Goal: Task Accomplishment & Management: Use online tool/utility

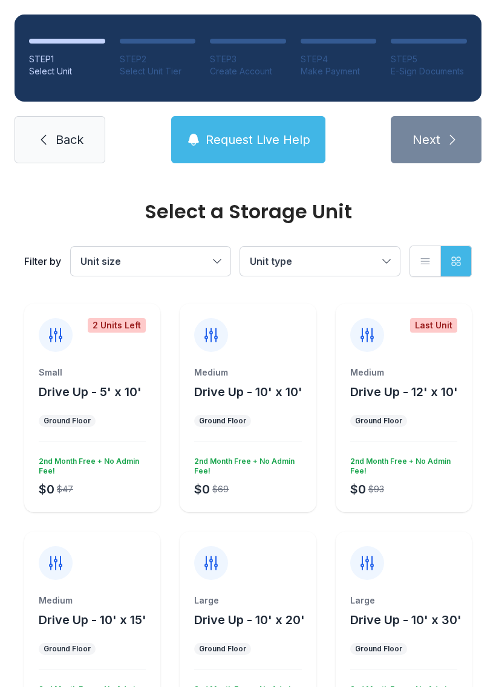
click at [413, 622] on span "Drive Up - 10' x 30'" at bounding box center [405, 620] width 111 height 15
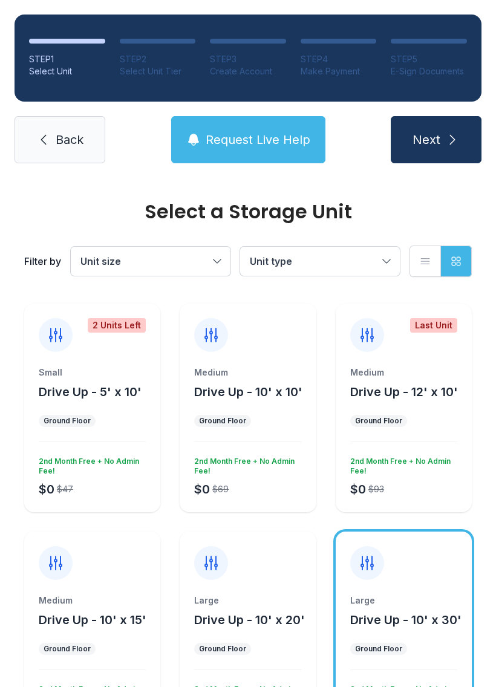
click at [58, 162] on link "Back" at bounding box center [60, 139] width 91 height 47
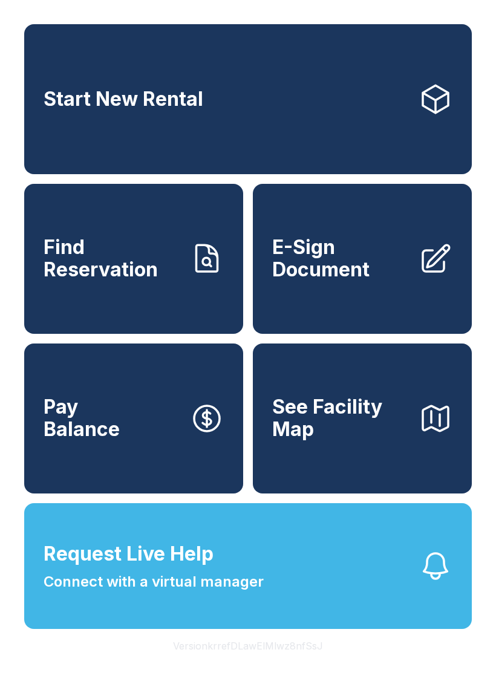
click at [364, 281] on span "E-Sign Document" at bounding box center [340, 259] width 137 height 44
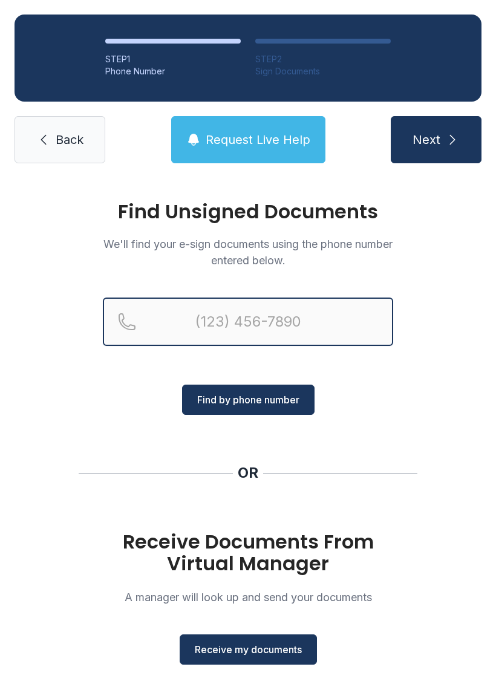
click at [261, 335] on input "Reservation phone number" at bounding box center [248, 322] width 290 height 48
type input "[PHONE_NUMBER]"
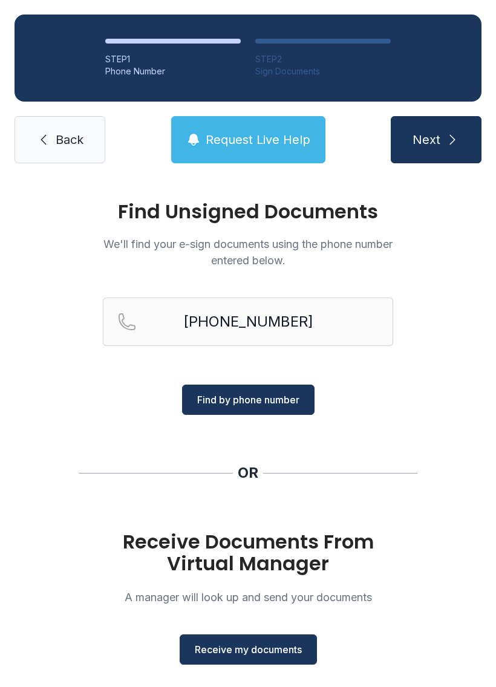
click at [284, 402] on span "Find by phone number" at bounding box center [248, 400] width 102 height 15
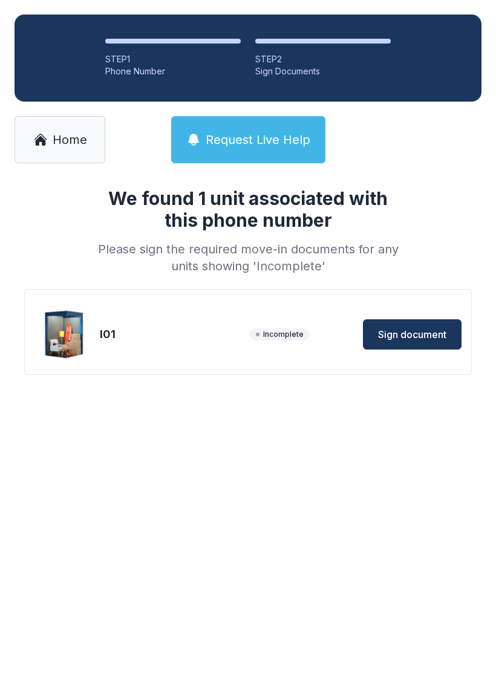
click at [407, 335] on span "Sign document" at bounding box center [412, 334] width 68 height 15
click at [51, 134] on link "Home" at bounding box center [60, 139] width 91 height 47
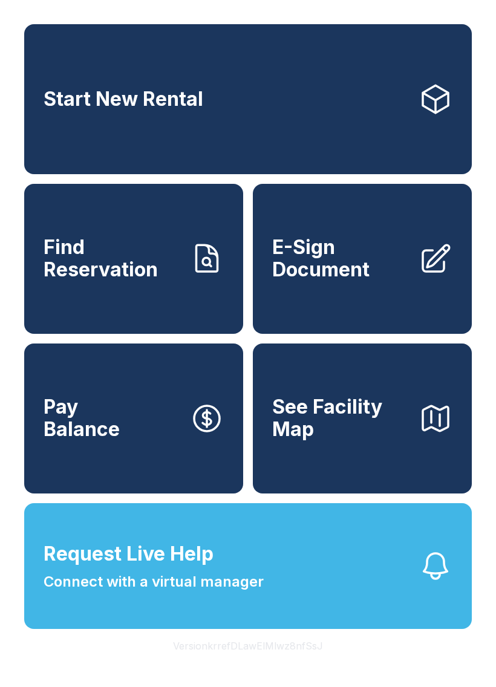
click at [314, 265] on span "E-Sign Document" at bounding box center [340, 259] width 137 height 44
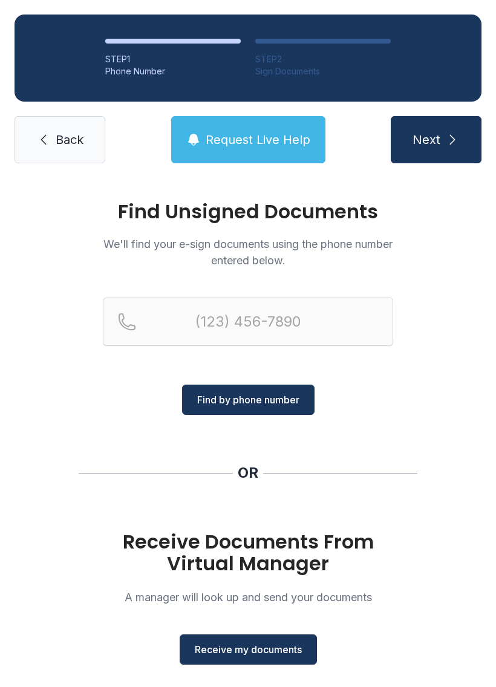
click at [249, 654] on span "Receive my documents" at bounding box center [248, 650] width 107 height 15
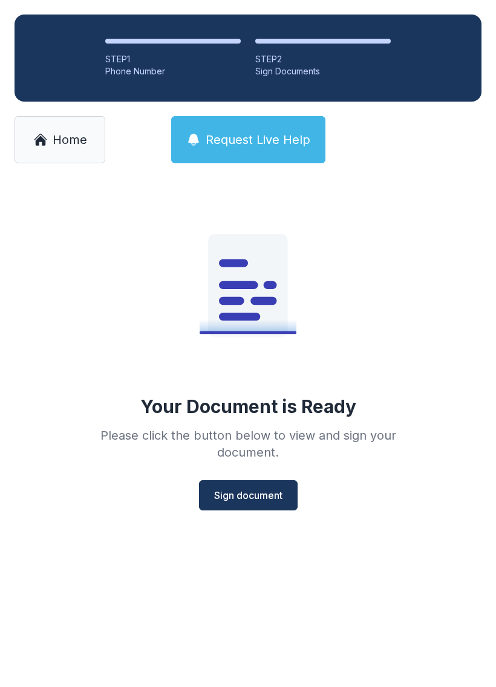
click at [271, 484] on button "Sign document" at bounding box center [248, 495] width 99 height 30
